Goal: Transaction & Acquisition: Purchase product/service

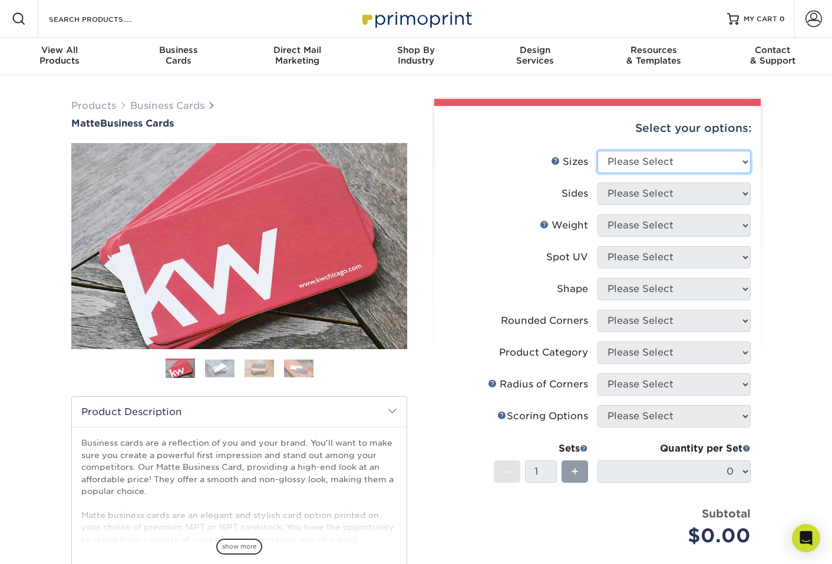
click at [621, 163] on select "Please Select 1.5" x 3.5" - Mini 1.75" x 3.5" - Mini 2" x 2" - Square 2" x 3" -…" at bounding box center [673, 162] width 153 height 22
select select "2.00x3.50"
click at [597, 151] on select "Please Select 1.5" x 3.5" - Mini 1.75" x 3.5" - Mini 2" x 2" - Square 2" x 3" -…" at bounding box center [673, 162] width 153 height 22
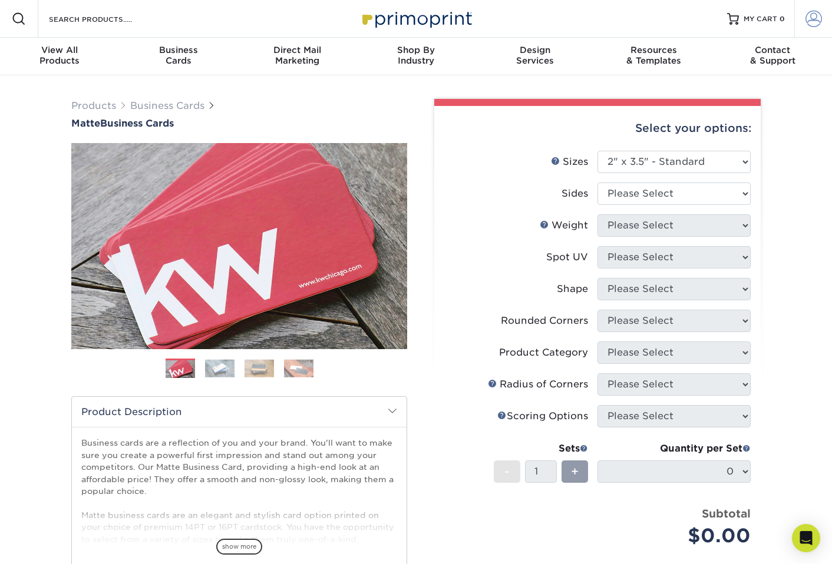
click at [811, 23] on span at bounding box center [813, 19] width 16 height 16
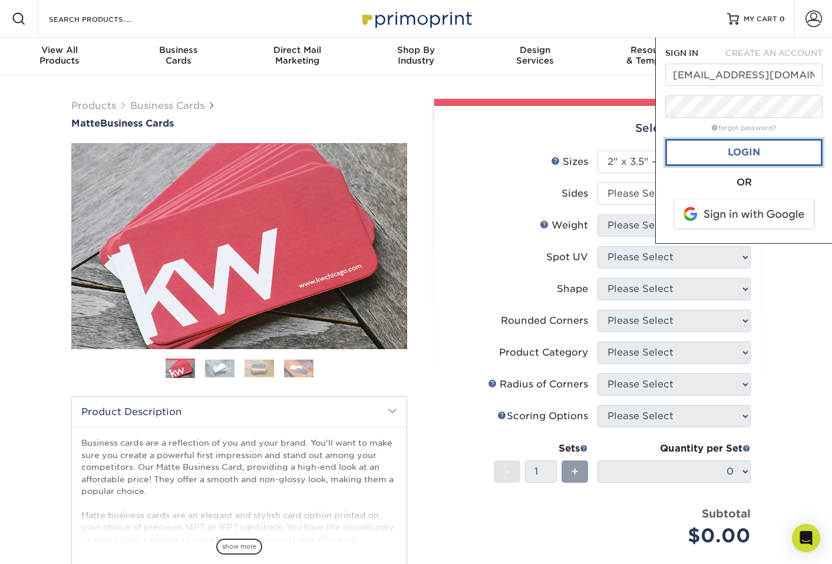
click at [746, 159] on link "Login" at bounding box center [743, 152] width 157 height 27
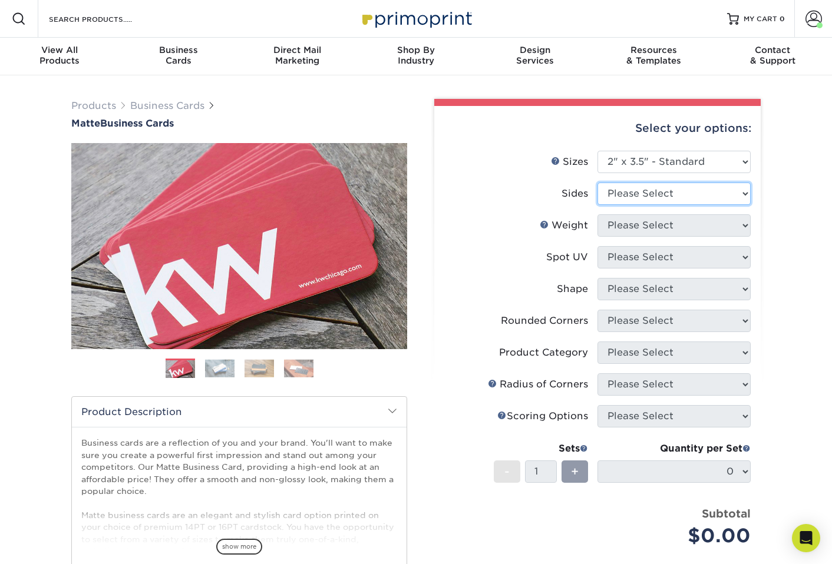
click at [681, 195] on select "Please Select Print Both Sides Print Front Only" at bounding box center [673, 194] width 153 height 22
select select "13abbda7-1d64-4f25-8bb2-c179b224825d"
click at [597, 183] on select "Please Select Print Both Sides Print Front Only" at bounding box center [673, 194] width 153 height 22
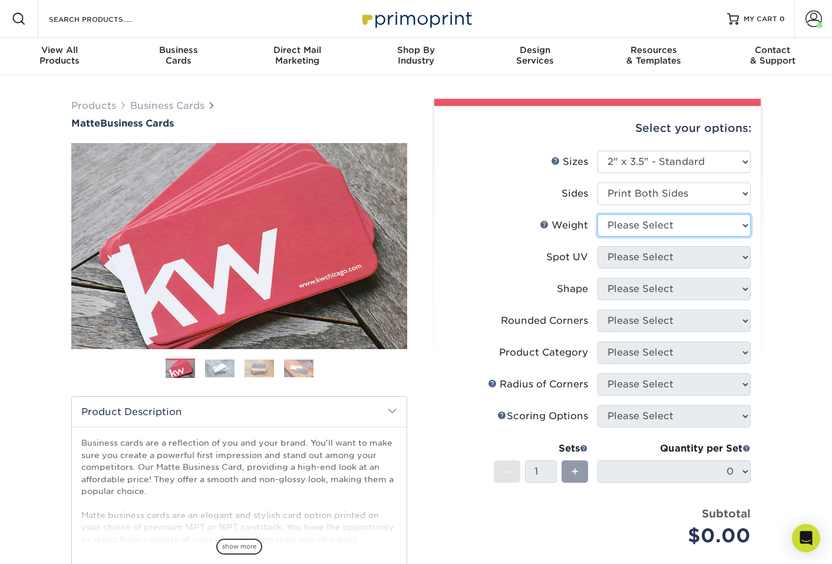
click at [648, 232] on select "Please Select 16PT 14PT" at bounding box center [673, 225] width 153 height 22
select select "16PT"
click at [597, 214] on select "Please Select 16PT 14PT" at bounding box center [673, 225] width 153 height 22
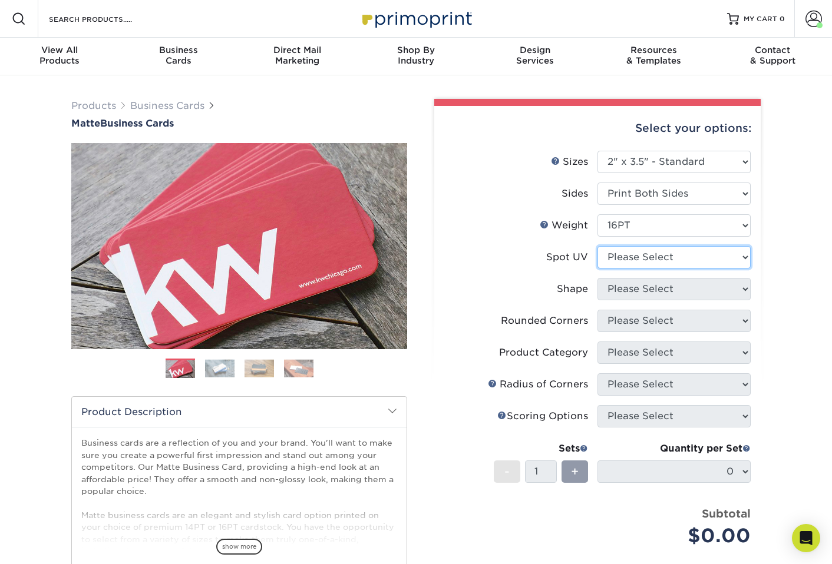
click at [639, 260] on select "Please Select No Spot UV Front and Back (Both Sides) Front Only Back Only" at bounding box center [673, 257] width 153 height 22
select select "3"
click at [597, 246] on select "Please Select No Spot UV Front and Back (Both Sides) Front Only Back Only" at bounding box center [673, 257] width 153 height 22
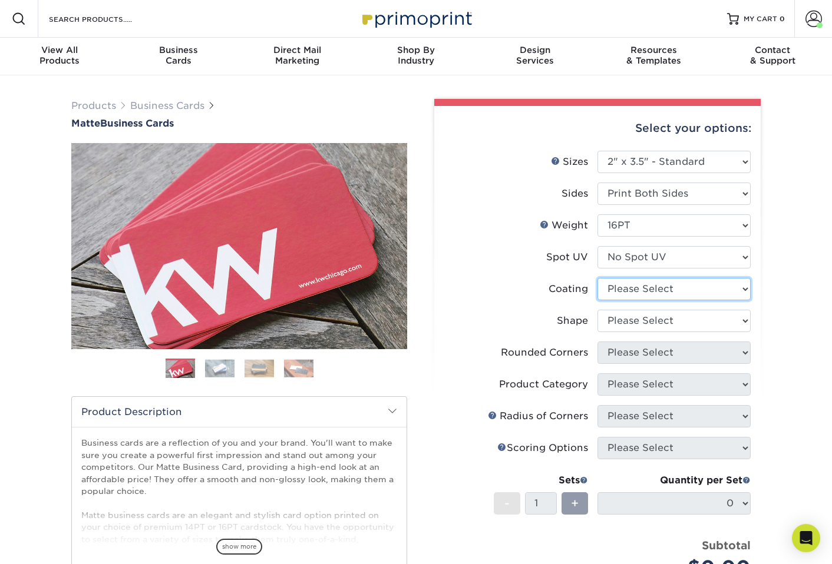
click at [630, 293] on select at bounding box center [673, 289] width 153 height 22
select select "121bb7b5-3b4d-429f-bd8d-bbf80e953313"
click at [597, 278] on select at bounding box center [673, 289] width 153 height 22
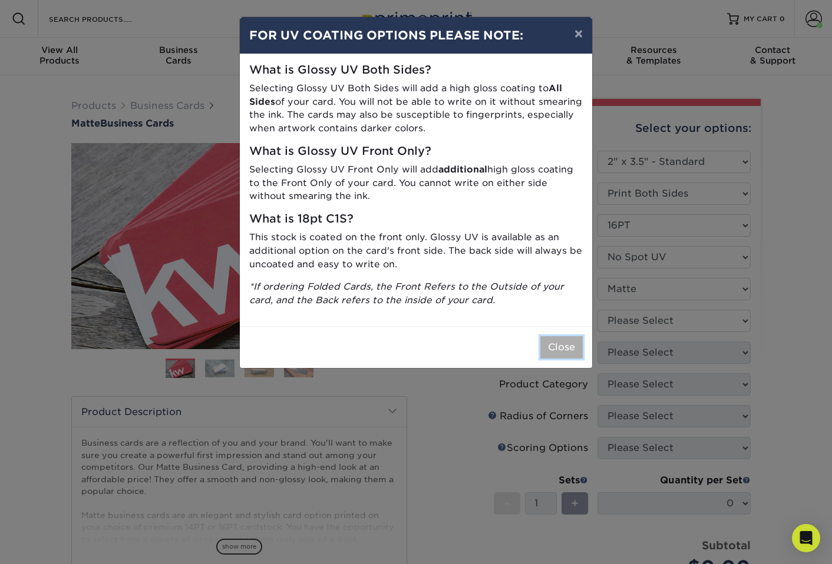
click at [569, 339] on button "Close" at bounding box center [561, 347] width 42 height 22
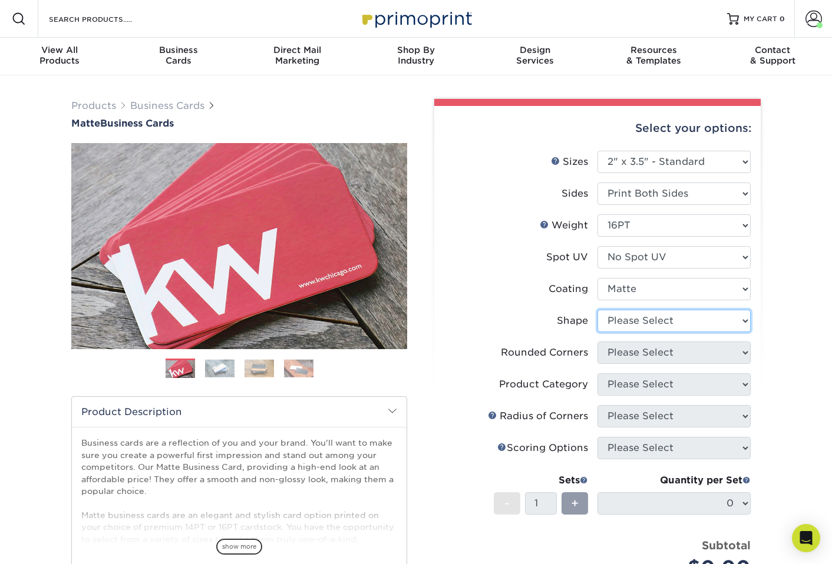
click at [664, 317] on select "Please Select Standard Oval" at bounding box center [673, 321] width 153 height 22
select select "standard"
click at [597, 310] on select "Please Select Standard Oval" at bounding box center [673, 321] width 153 height 22
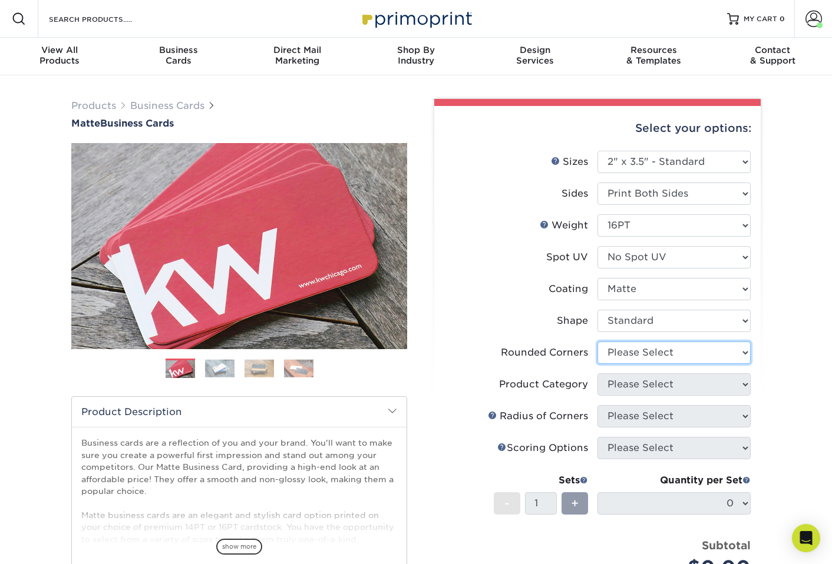
click at [641, 357] on select "Please Select Yes - Round 2 Corners Yes - Round 4 Corners No" at bounding box center [673, 353] width 153 height 22
select select "0"
click at [597, 342] on select "Please Select Yes - Round 2 Corners Yes - Round 4 Corners No" at bounding box center [673, 353] width 153 height 22
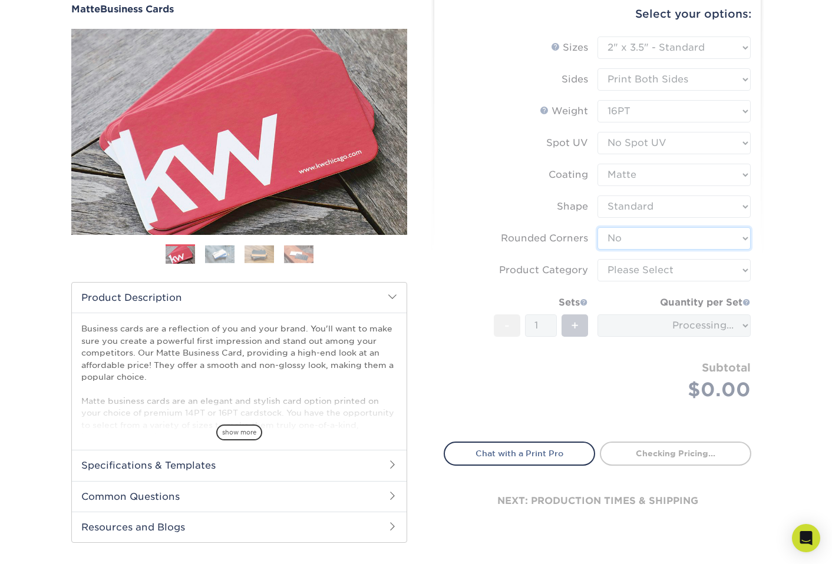
scroll to position [137, 0]
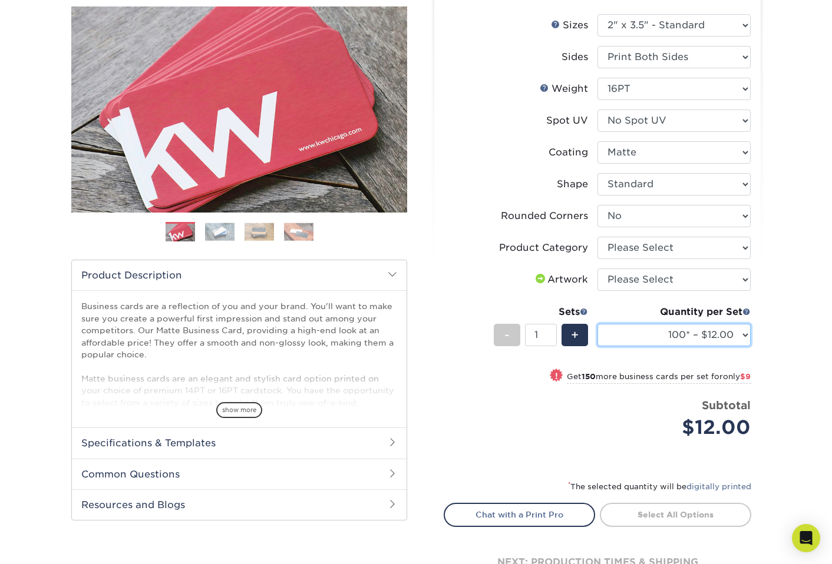
click at [725, 335] on select "100* – $12.00 250* – $21.00 500 – $42.00 1000 – $53.00 (free shipping*) 2500 – …" at bounding box center [673, 335] width 153 height 22
select select "250* – $21.00"
click at [597, 324] on select "100* – $12.00 250* – $21.00 500 – $42.00 1000 – $53.00 (free shipping*) 2500 – …" at bounding box center [673, 335] width 153 height 22
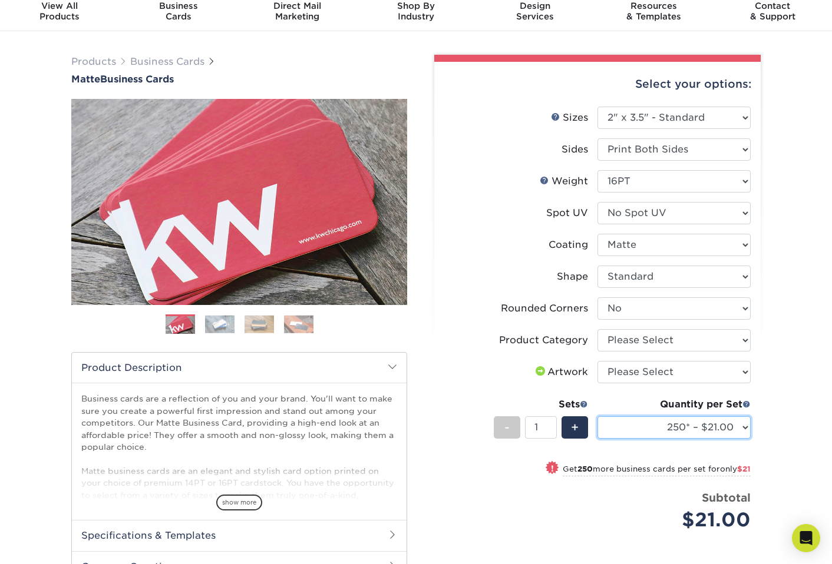
scroll to position [60, 0]
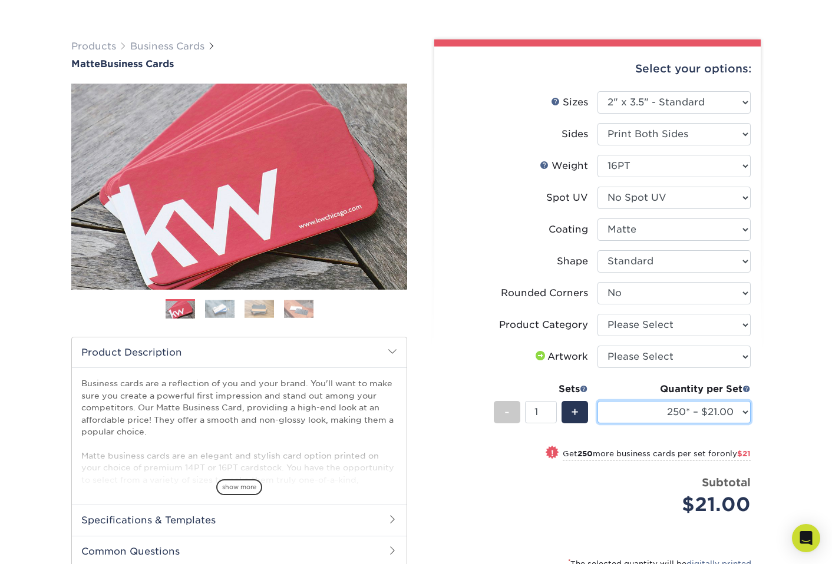
click at [668, 406] on select "100* – $12.00 250* – $21.00 500 – $42.00 1000 – $53.00 2500 – $95.00 5000 – $18…" at bounding box center [673, 412] width 153 height 22
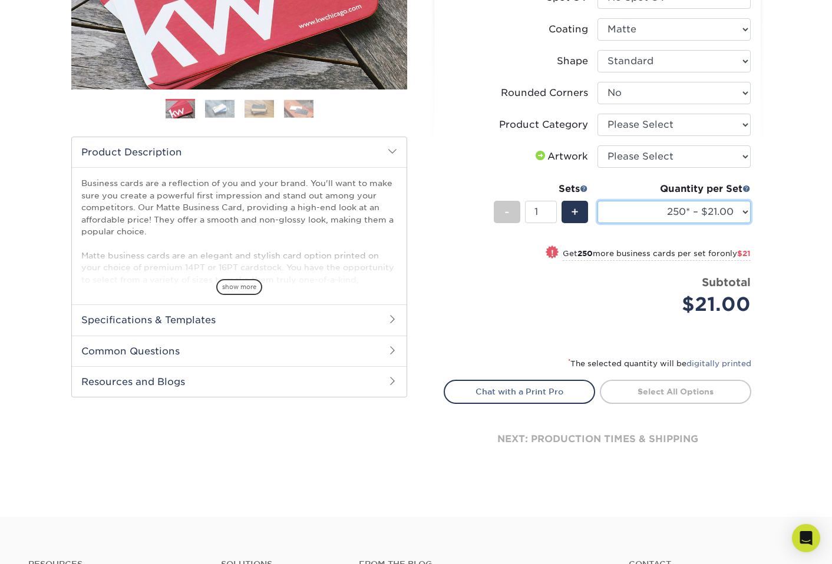
scroll to position [257, 0]
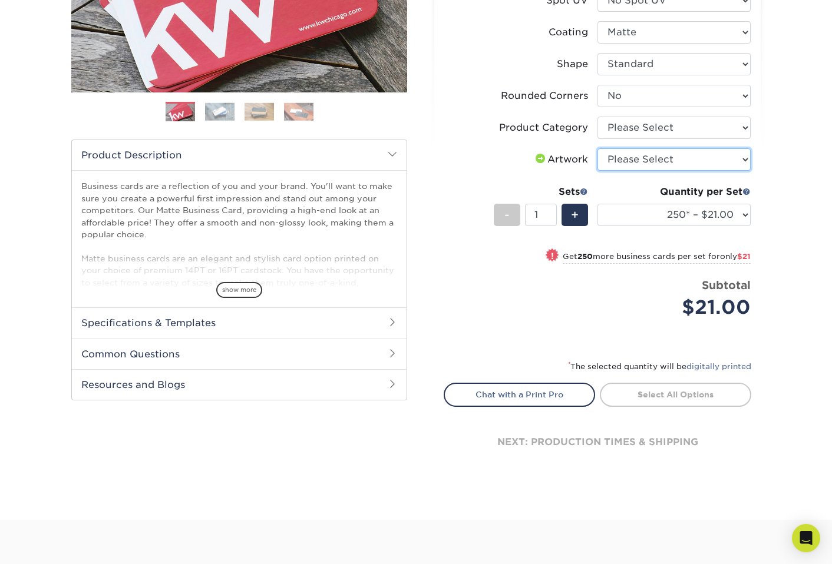
click at [667, 153] on select "Please Select I will upload files I need a design - $100" at bounding box center [673, 159] width 153 height 22
select select "upload"
click at [597, 148] on select "Please Select I will upload files I need a design - $100" at bounding box center [673, 159] width 153 height 22
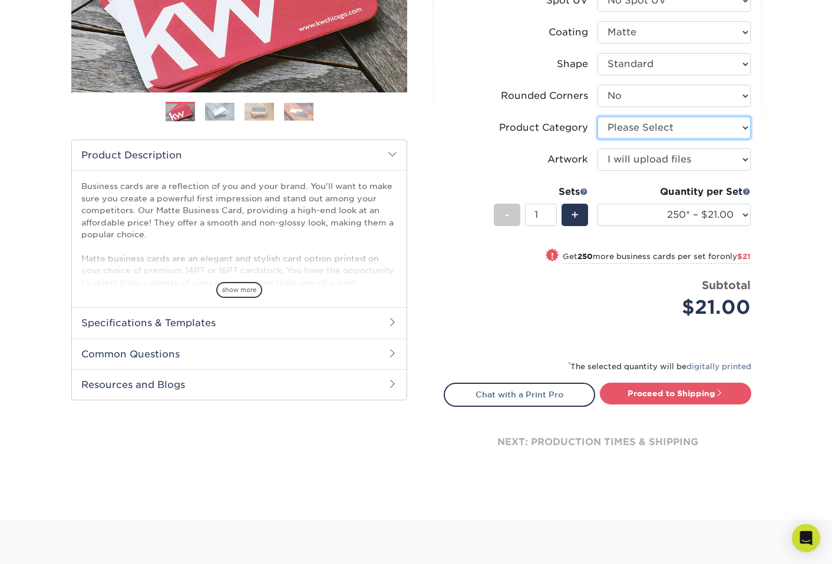
click at [747, 130] on select "Please Select Business Cards" at bounding box center [673, 128] width 153 height 22
select select "3b5148f1-0588-4f88-a218-97bcfdce65c1"
click at [597, 117] on select "Please Select Business Cards" at bounding box center [673, 128] width 153 height 22
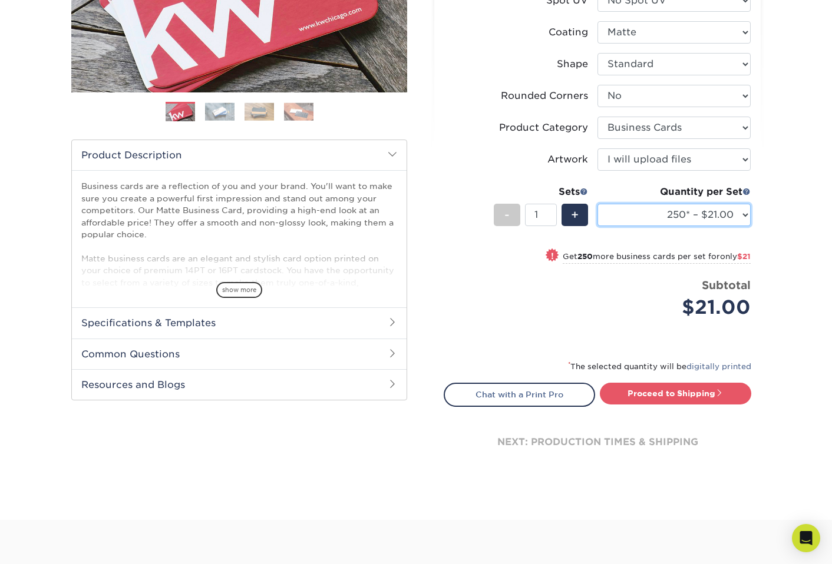
click at [729, 208] on select "100* – $12.00 250* – $21.00 500 – $42.00 1000 – $53.00 2500 – $95.00 5000 – $18…" at bounding box center [673, 215] width 153 height 22
select select "500 – $42.00"
click at [597, 204] on select "100* – $12.00 250* – $21.00 500 – $42.00 1000 – $53.00 2500 – $95.00 5000 – $18…" at bounding box center [673, 215] width 153 height 22
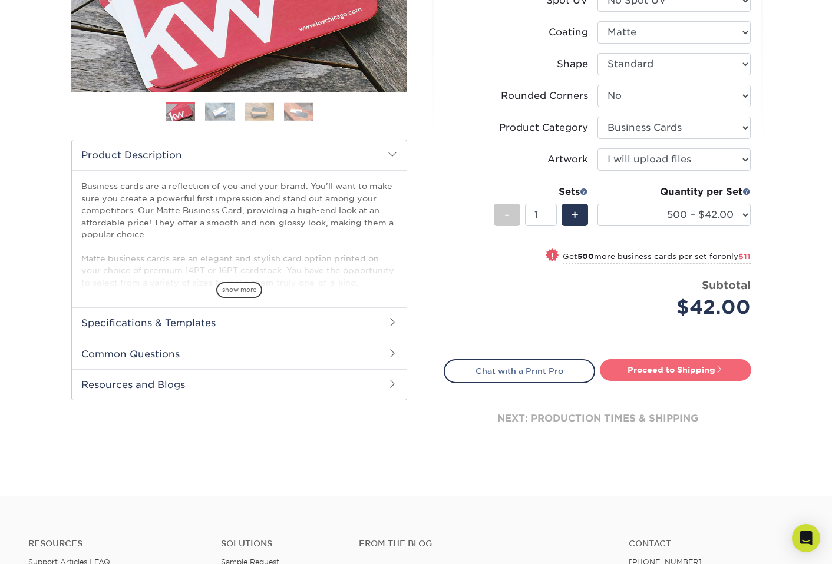
click at [652, 372] on link "Proceed to Shipping" at bounding box center [675, 369] width 151 height 21
type input "Set 1"
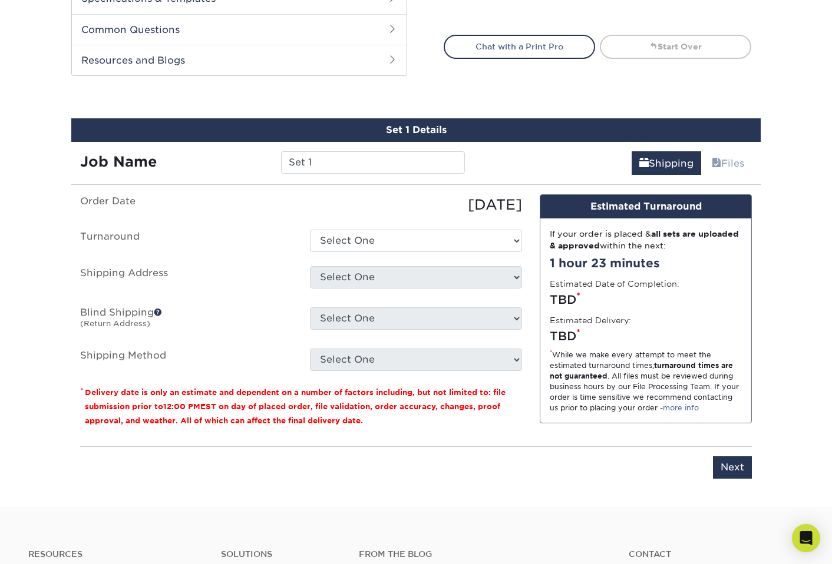
scroll to position [648, 0]
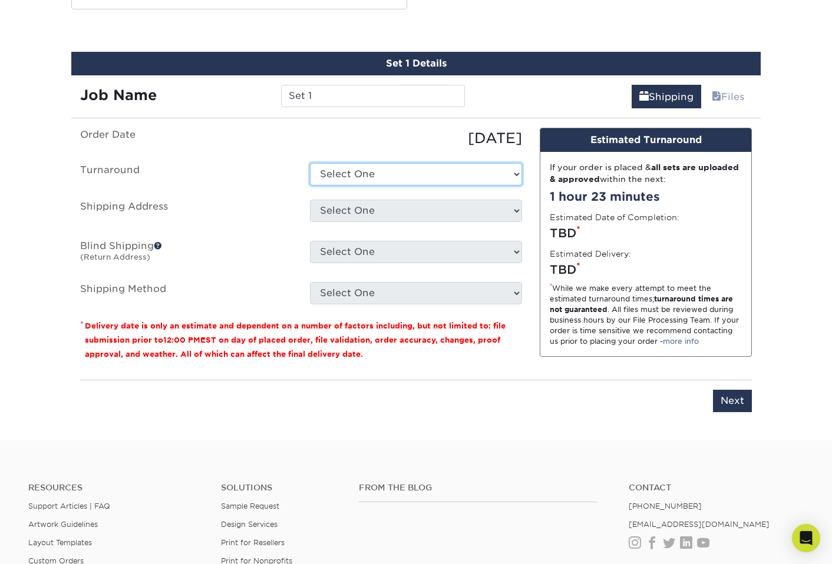
click at [368, 173] on select "Select One 2-4 Business Days 2 Day Next Business Day" at bounding box center [416, 174] width 212 height 22
select select "b78ebb40-f3d8-446a-8df3-6de10c612245"
click at [310, 163] on select "Select One 2-4 Business Days 2 Day Next Business Day" at bounding box center [416, 174] width 212 height 22
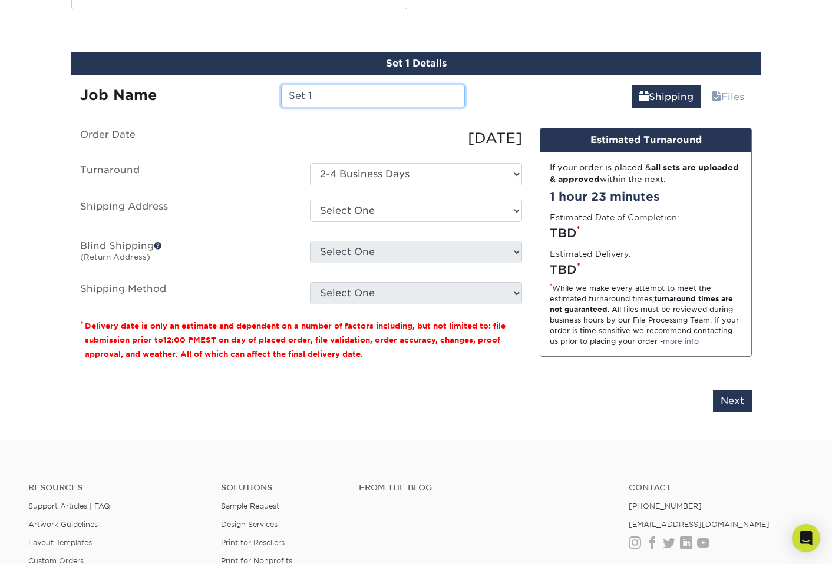
click at [329, 99] on input "Set 1" at bounding box center [372, 96] width 183 height 22
type input "[PERSON_NAME] 2025"
click at [259, 183] on label "Turnaround" at bounding box center [186, 174] width 230 height 22
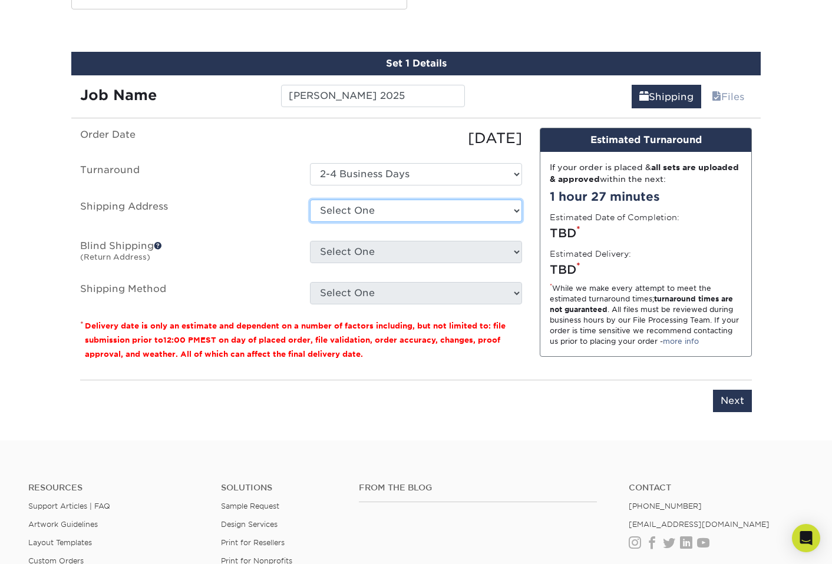
click at [342, 211] on select "Select One 36 SENECA CT, CHESTER SPRINGS, PA 559 LAKESIDE DR, HARVEYS LAKE, PA …" at bounding box center [416, 211] width 212 height 22
select select "180648"
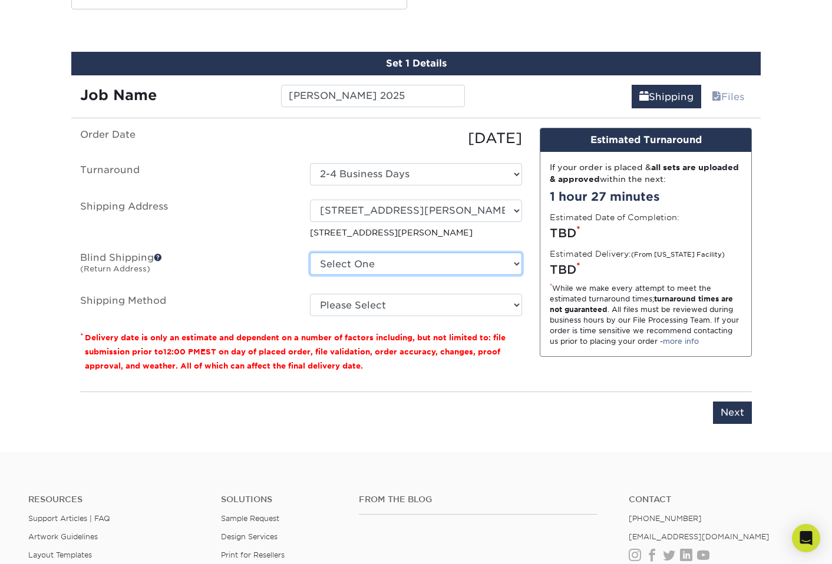
click at [340, 269] on select "Select One 36 SENECA CT, CHESTER SPRINGS, PA 559 LAKESIDE DR, HARVEYS LAKE, PA …" at bounding box center [416, 264] width 212 height 22
select select "180648"
click at [310, 253] on select "Select One 36 SENECA CT, CHESTER SPRINGS, PA 559 LAKESIDE DR, HARVEYS LAKE, PA …" at bounding box center [416, 264] width 212 height 22
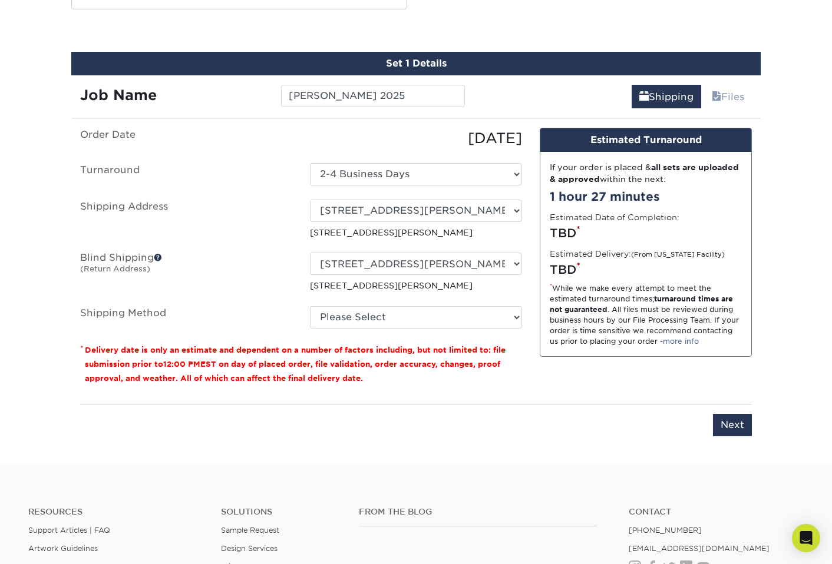
click at [249, 271] on label "Blind Shipping (Return Address)" at bounding box center [186, 272] width 230 height 39
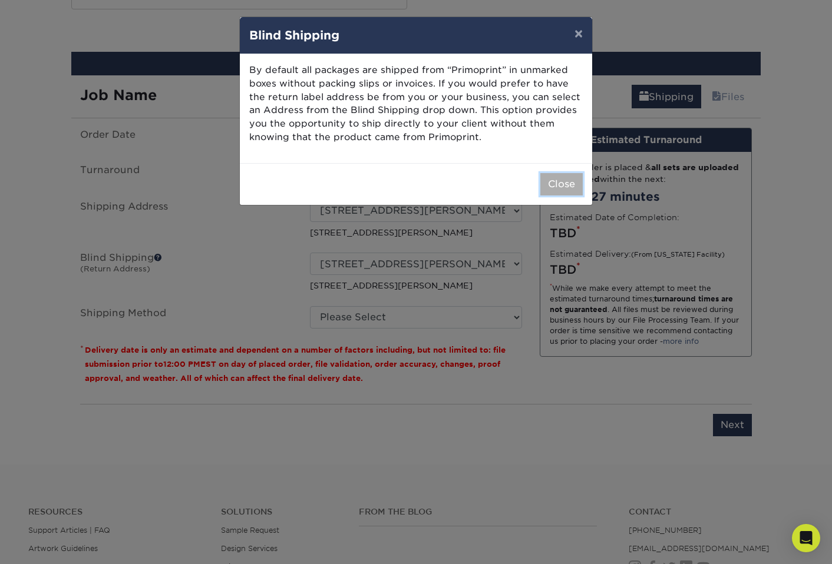
click at [556, 186] on button "Close" at bounding box center [561, 184] width 42 height 22
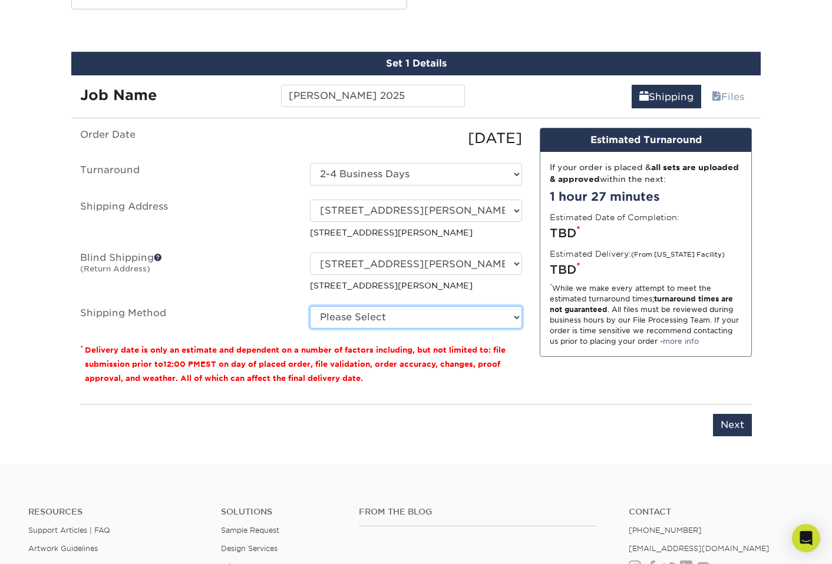
click at [354, 323] on select "Please Select Ground Shipping (+$8.96) 3 Day Shipping Service (+$24.92) 2 Day A…" at bounding box center [416, 317] width 212 height 22
select select "03"
click at [310, 306] on select "Please Select Ground Shipping (+$8.96) 3 Day Shipping Service (+$24.92) 2 Day A…" at bounding box center [416, 317] width 212 height 22
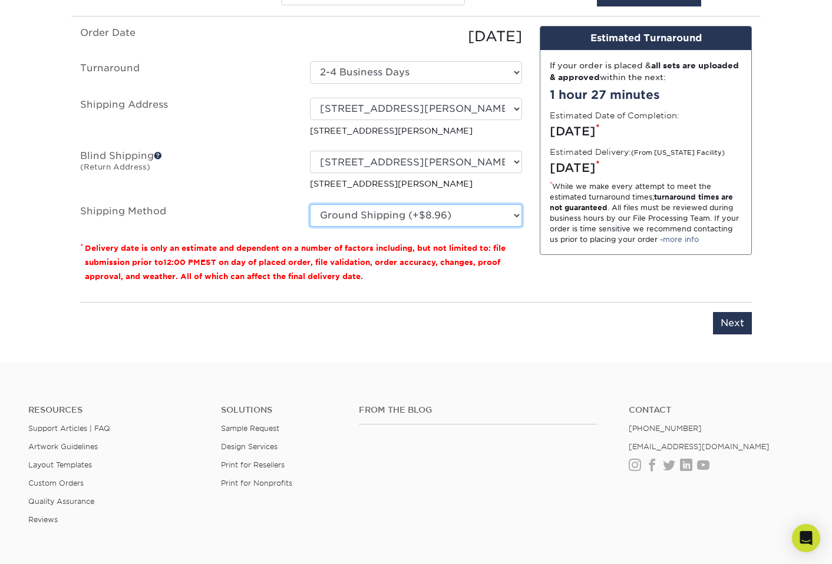
scroll to position [729, 0]
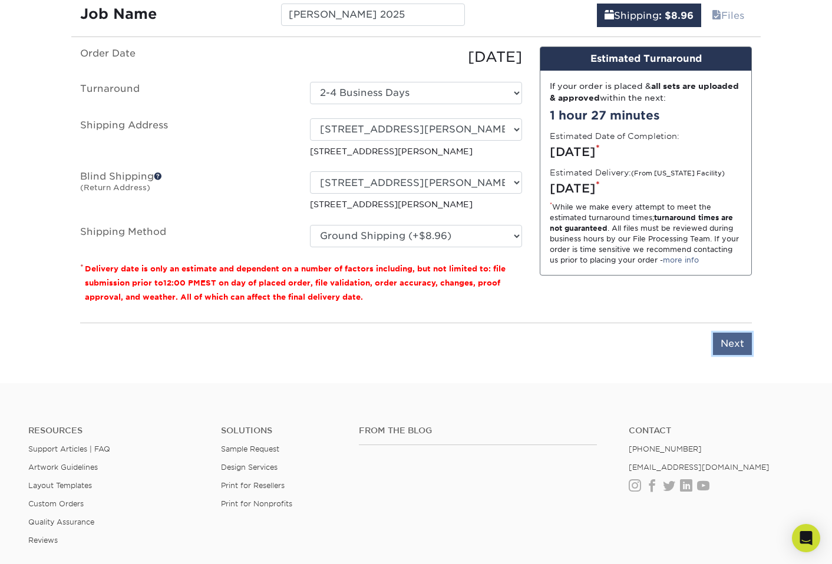
click at [732, 333] on input "Next" at bounding box center [732, 344] width 39 height 22
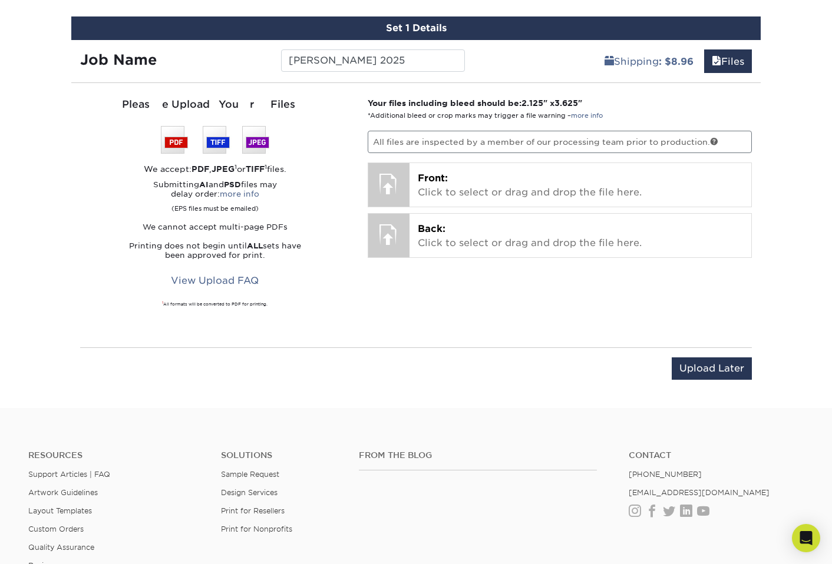
scroll to position [678, 0]
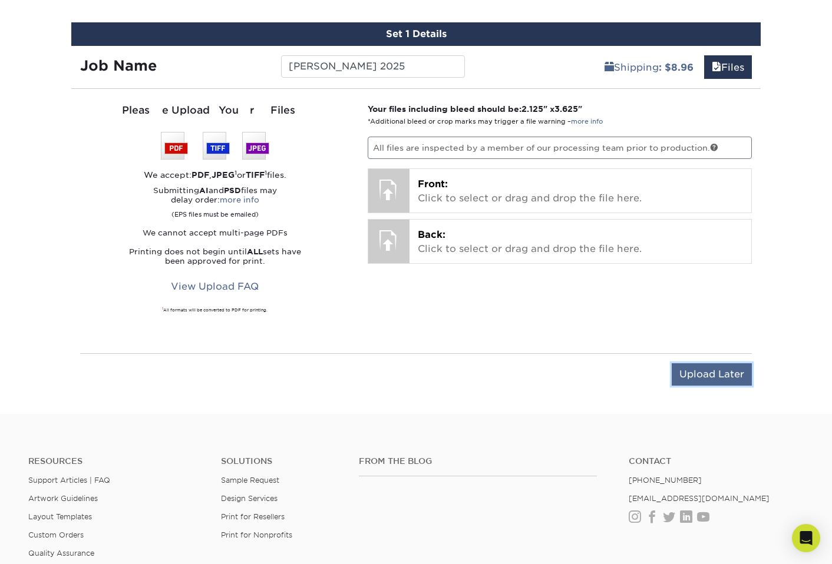
click at [716, 368] on input "Upload Later" at bounding box center [712, 375] width 80 height 22
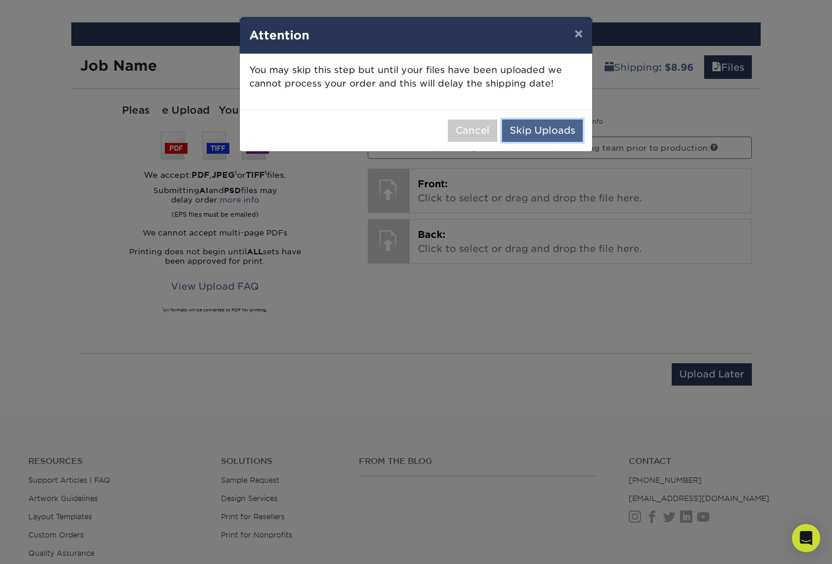
click at [537, 128] on button "Skip Uploads" at bounding box center [542, 131] width 81 height 22
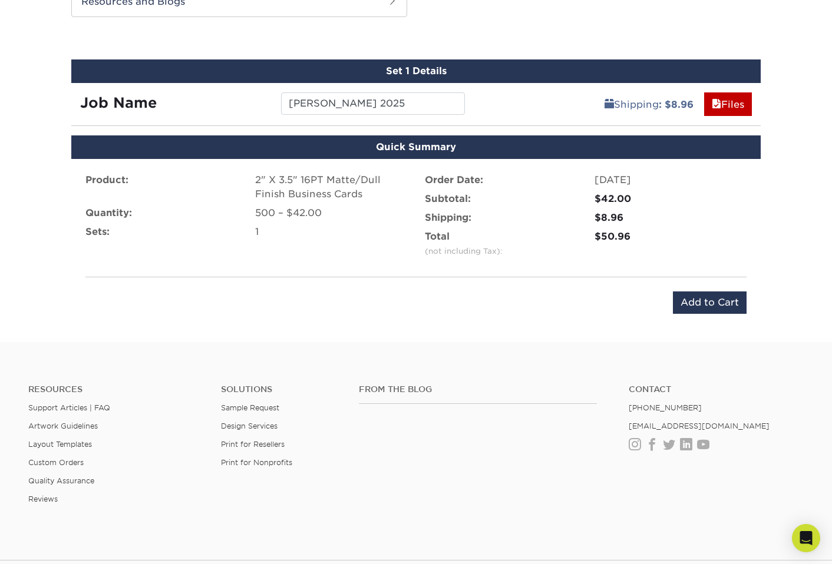
scroll to position [640, 0]
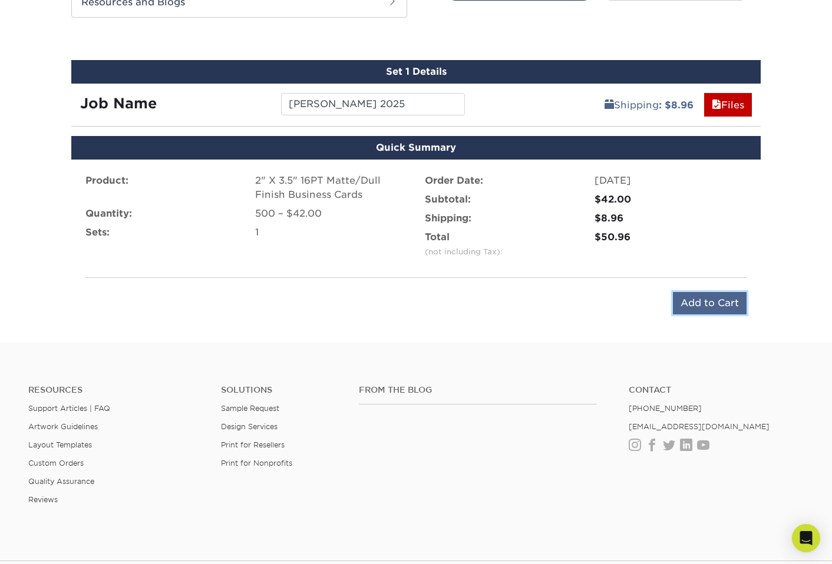
click at [716, 299] on input "Add to Cart" at bounding box center [710, 303] width 74 height 22
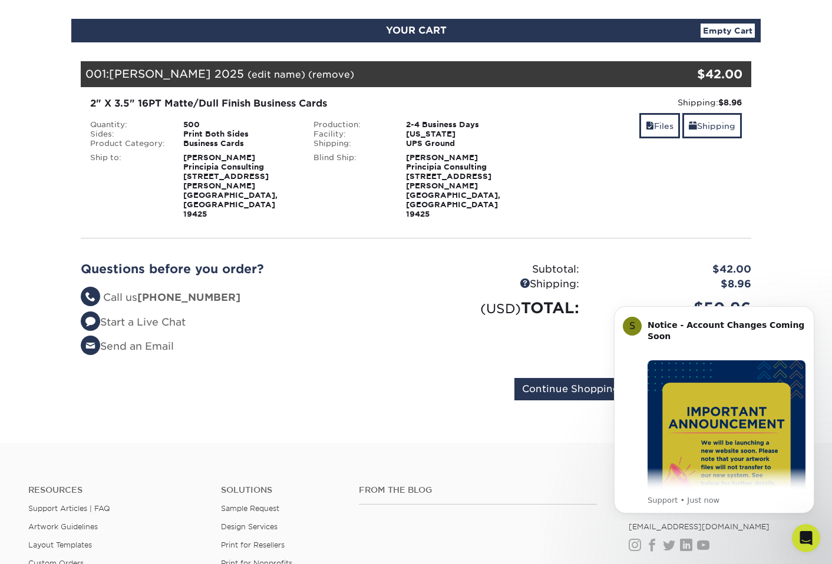
click at [301, 193] on div "2" X 3.5" 16PT Matte/Dull Finish Business Cards Quantity: 500 Sides: Print Both…" at bounding box center [416, 157] width 688 height 141
click at [810, 312] on icon "Dismiss notification" at bounding box center [811, 309] width 6 height 6
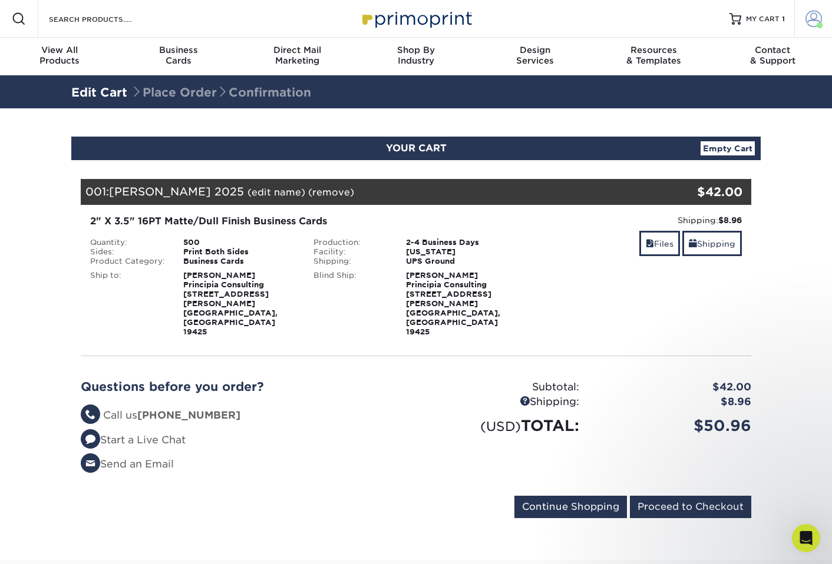
click at [814, 17] on span at bounding box center [813, 19] width 16 height 16
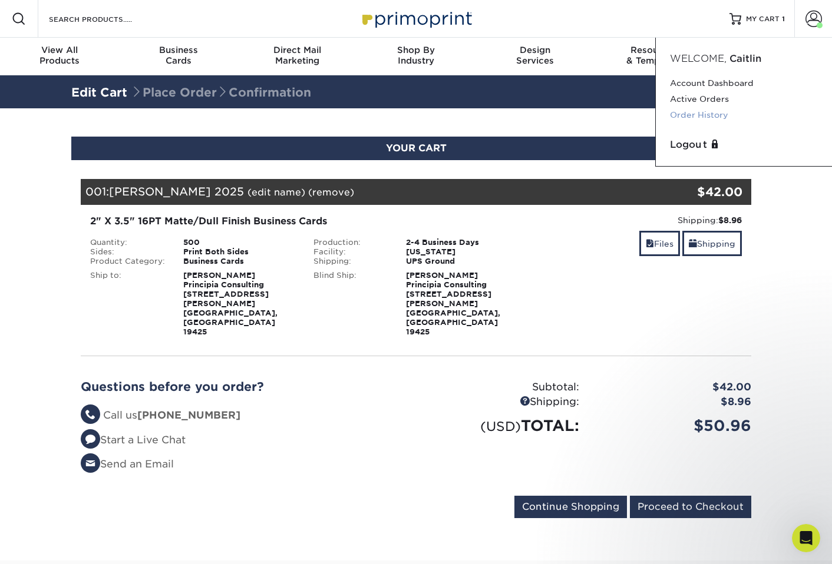
click at [708, 115] on link "Order History" at bounding box center [744, 115] width 148 height 16
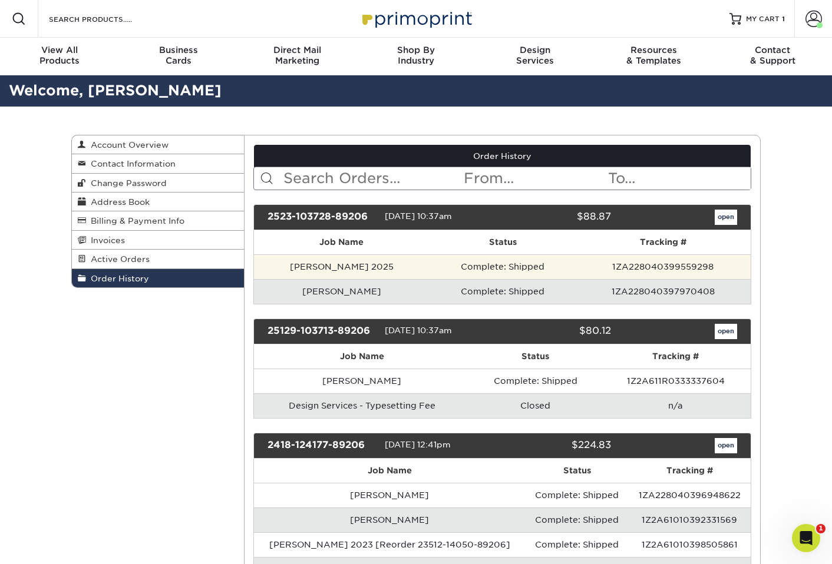
click at [346, 265] on td "Zach Campbell 2025" at bounding box center [342, 267] width 176 height 25
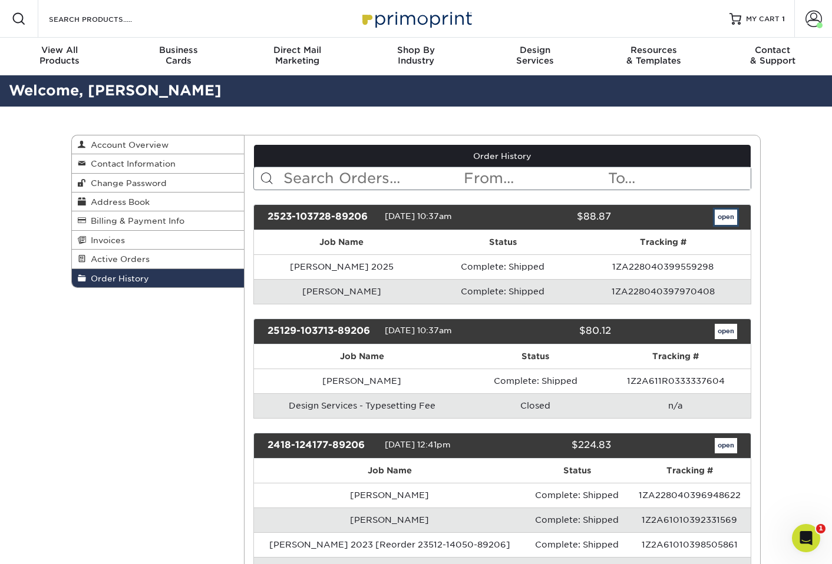
click at [720, 221] on link "open" at bounding box center [726, 217] width 22 height 15
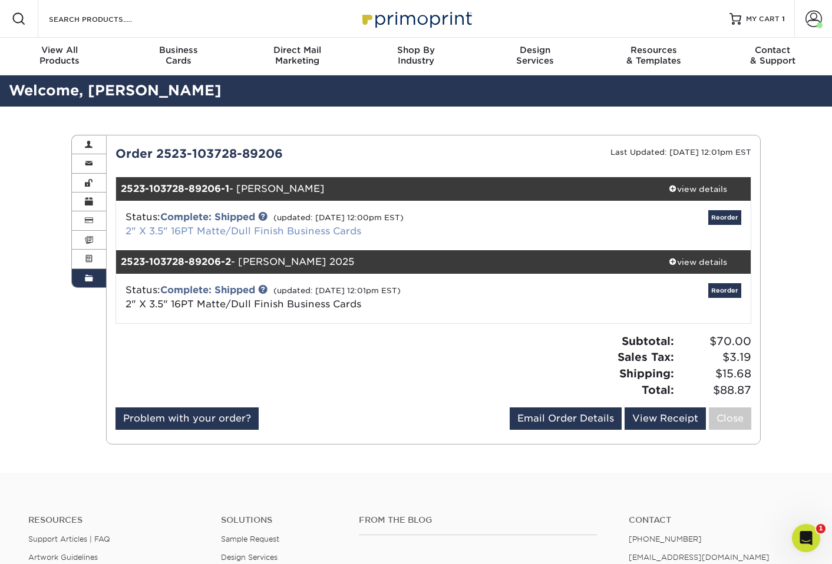
click at [222, 233] on link "2" X 3.5" 16PT Matte/Dull Finish Business Cards" at bounding box center [244, 231] width 236 height 11
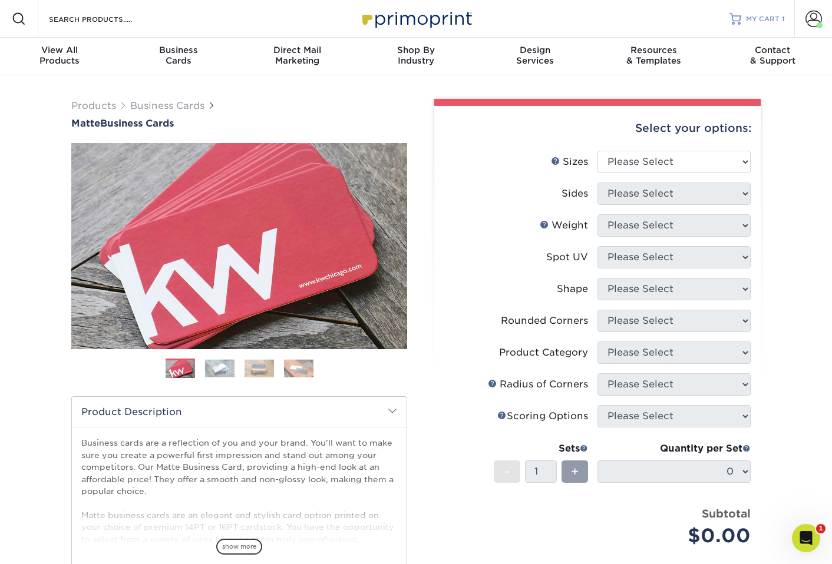
click at [751, 21] on span "MY CART" at bounding box center [763, 19] width 34 height 10
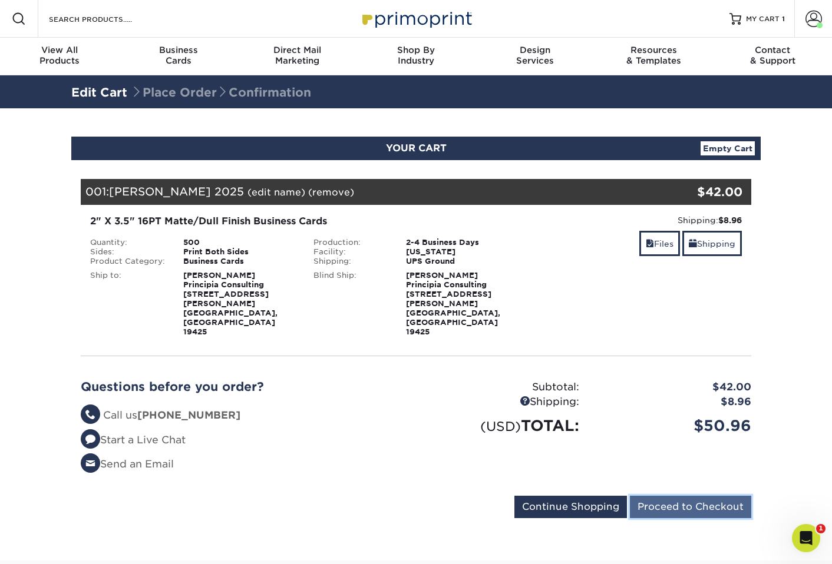
click at [662, 496] on input "Proceed to Checkout" at bounding box center [690, 507] width 121 height 22
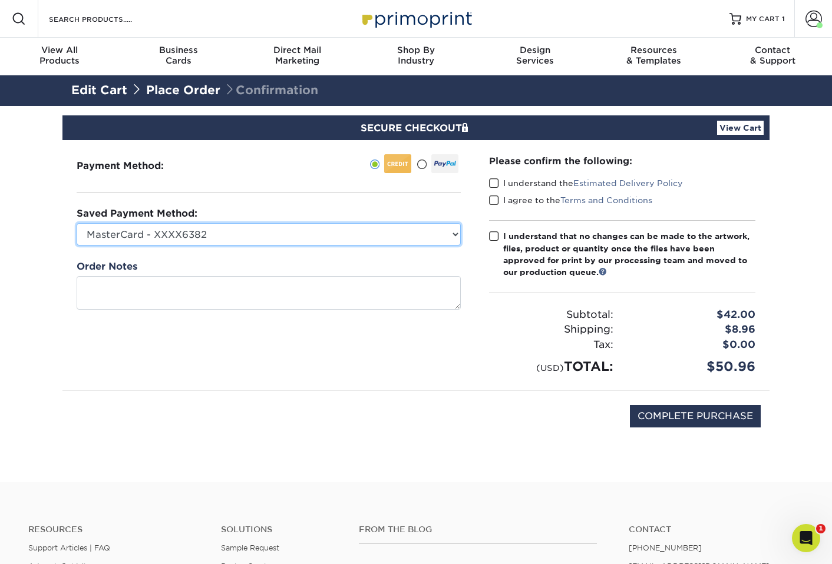
click at [253, 232] on select "MasterCard - XXXX6382 Visa - XXXX6164 Visa - XXXX6164 American Express - XXXX20…" at bounding box center [269, 234] width 384 height 22
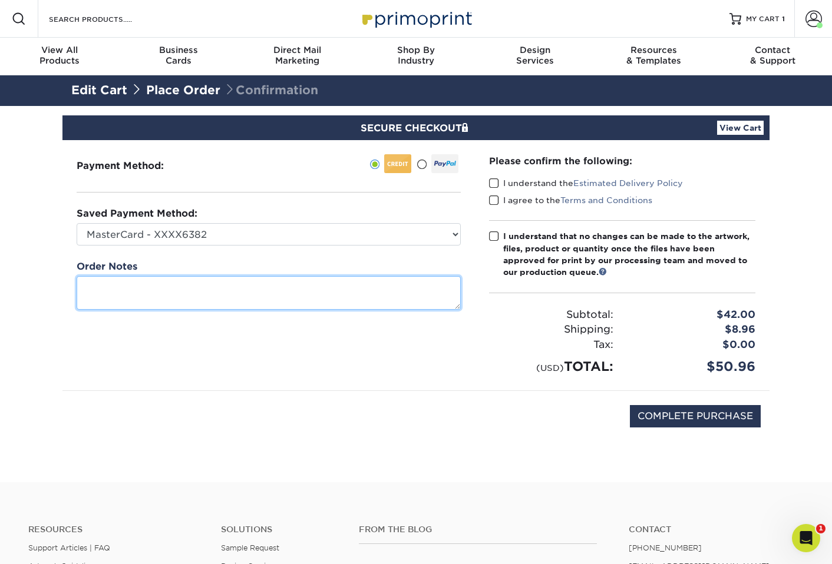
click at [362, 276] on textarea at bounding box center [269, 293] width 384 height 34
paste textarea "work with design"
type textarea "work with design"
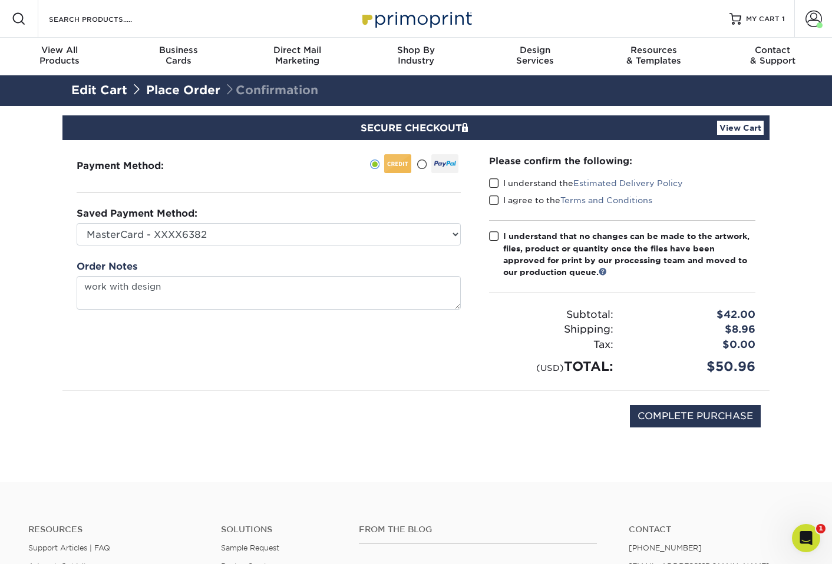
click at [303, 334] on div "Payment Method:" at bounding box center [268, 265] width 412 height 250
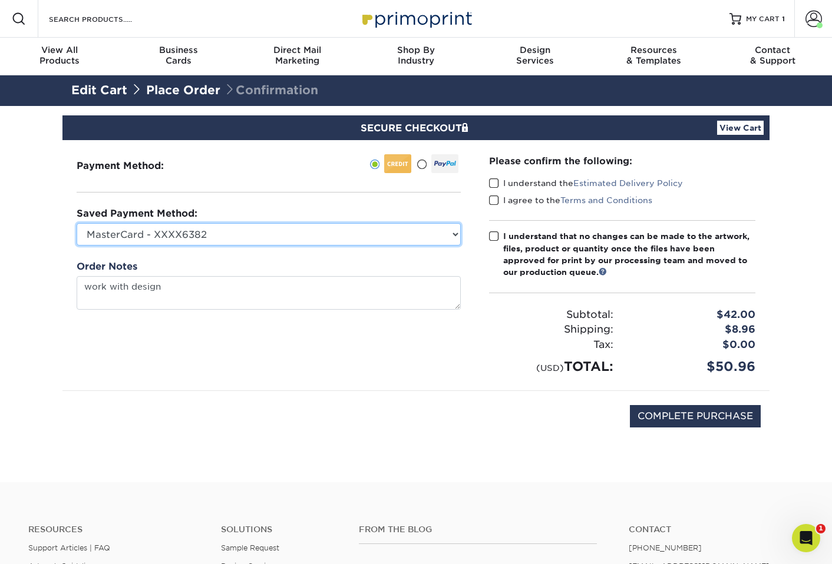
click at [308, 232] on select "MasterCard - XXXX6382 Visa - XXXX6164 Visa - XXXX6164 American Express - XXXX20…" at bounding box center [269, 234] width 384 height 22
select select "72629"
click at [77, 223] on select "MasterCard - XXXX6382 Visa - XXXX6164 Visa - XXXX6164 American Express - XXXX20…" at bounding box center [269, 234] width 384 height 22
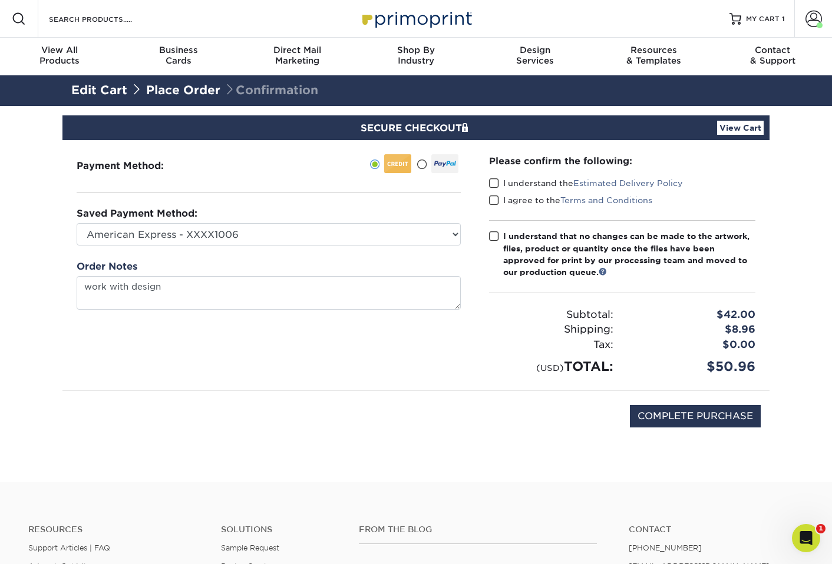
click at [497, 178] on span at bounding box center [494, 183] width 10 height 11
click at [0, 0] on input "I understand the Estimated Delivery Policy" at bounding box center [0, 0] width 0 height 0
click at [497, 197] on span at bounding box center [494, 200] width 10 height 11
click at [0, 0] on input "I agree to the Terms and Conditions" at bounding box center [0, 0] width 0 height 0
click at [496, 239] on span at bounding box center [494, 236] width 10 height 11
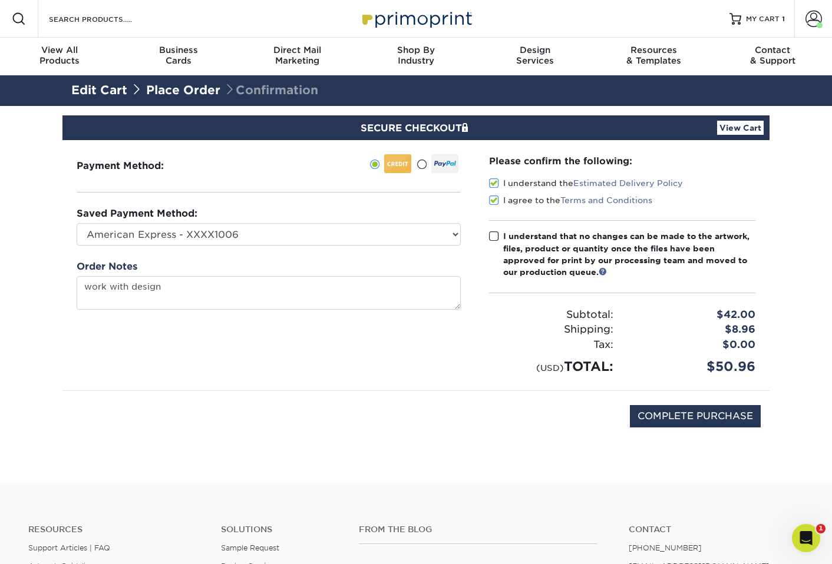
click at [0, 0] on input "I understand that no changes can be made to the artwork, files, product or quan…" at bounding box center [0, 0] width 0 height 0
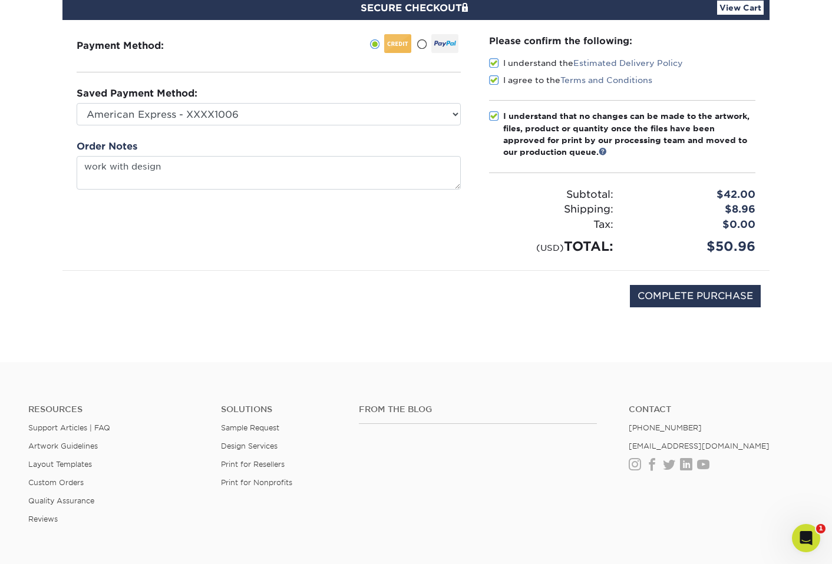
scroll to position [122, 0]
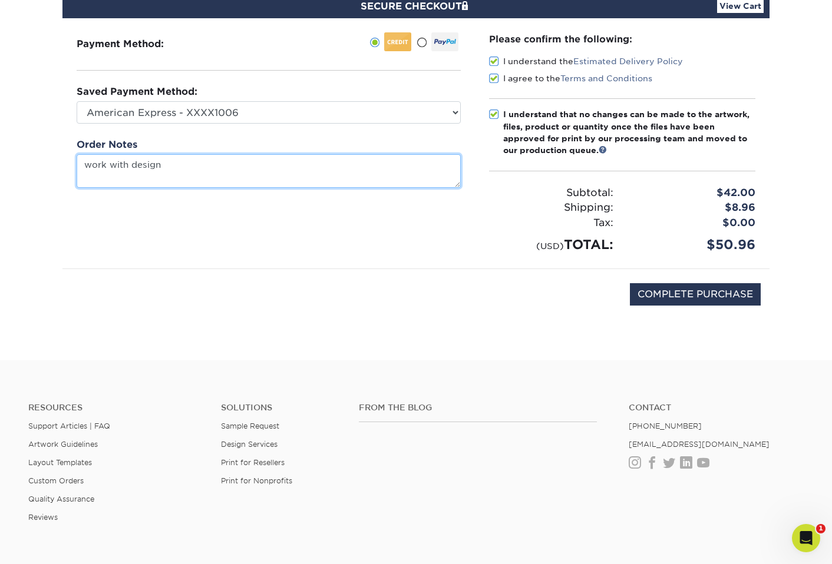
click at [251, 174] on textarea "work with design" at bounding box center [269, 171] width 384 height 34
type textarea "work with design to update existing files"
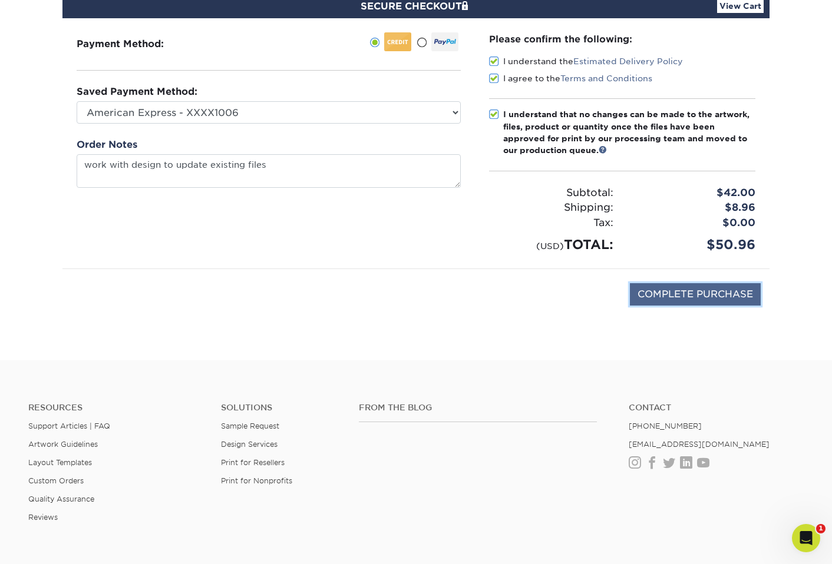
click at [684, 295] on input "COMPLETE PURCHASE" at bounding box center [695, 294] width 131 height 22
type input "PROCESSING, PLEASE WAIT..."
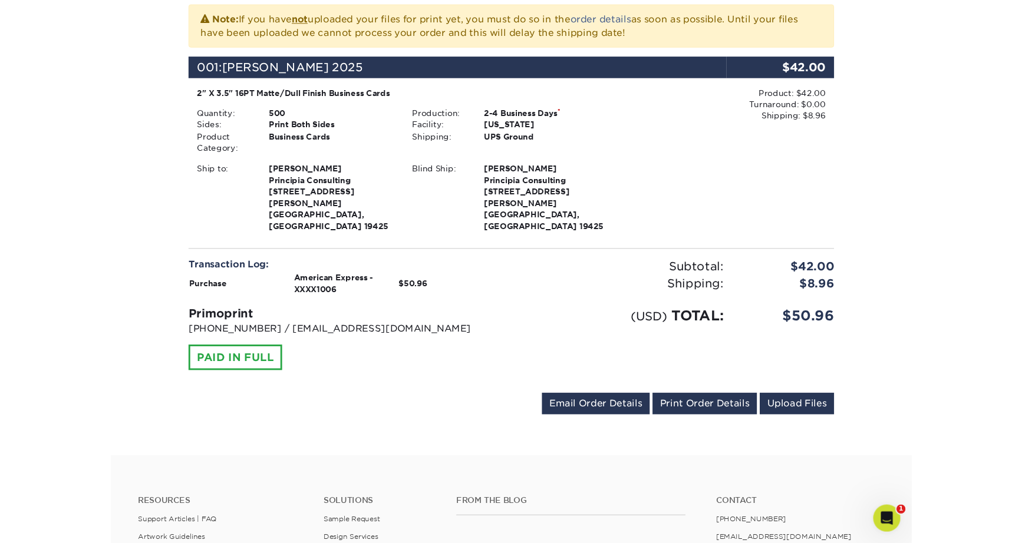
scroll to position [269, 0]
